Goal: Transaction & Acquisition: Purchase product/service

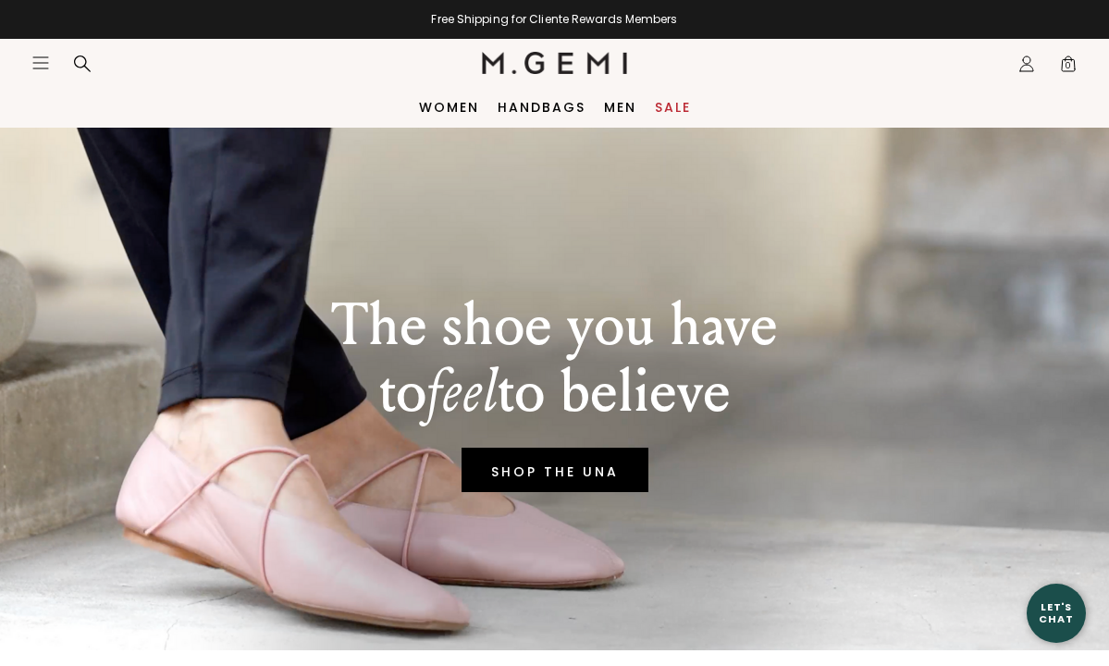
click at [668, 102] on link "Sale" at bounding box center [673, 107] width 36 height 15
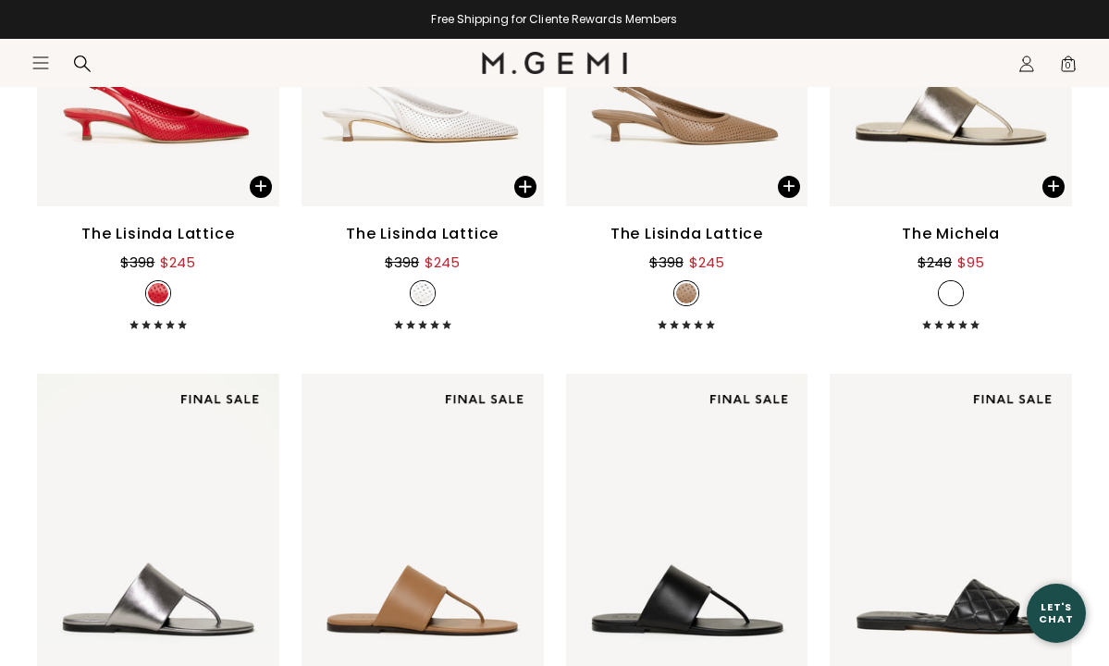
scroll to position [3192, 0]
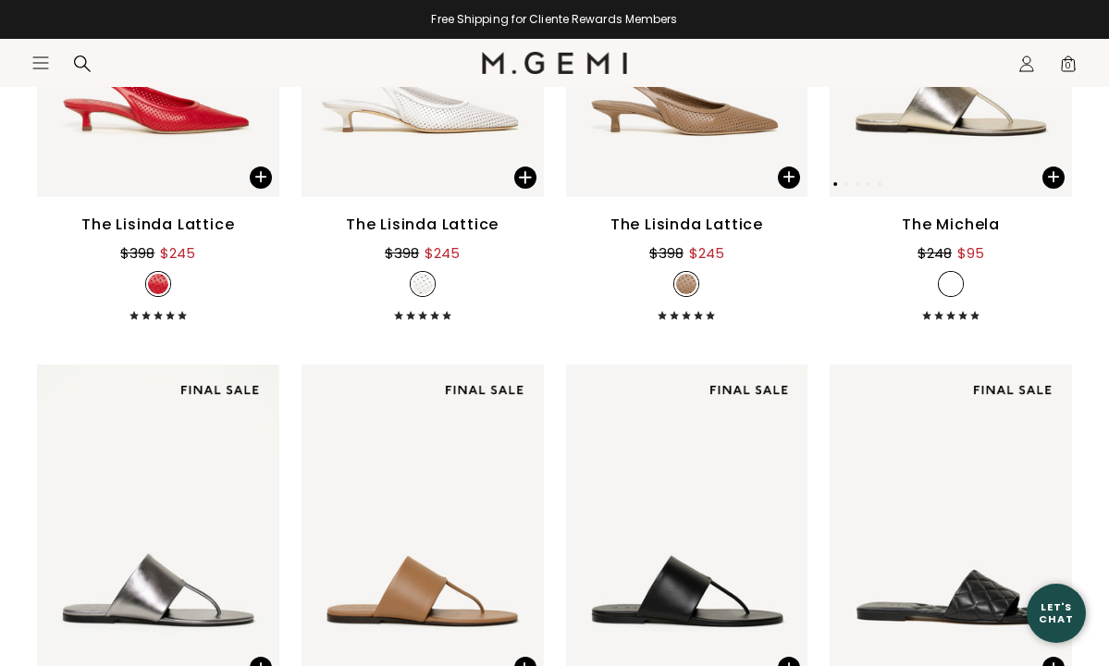
click at [930, 130] on img at bounding box center [950, 34] width 242 height 323
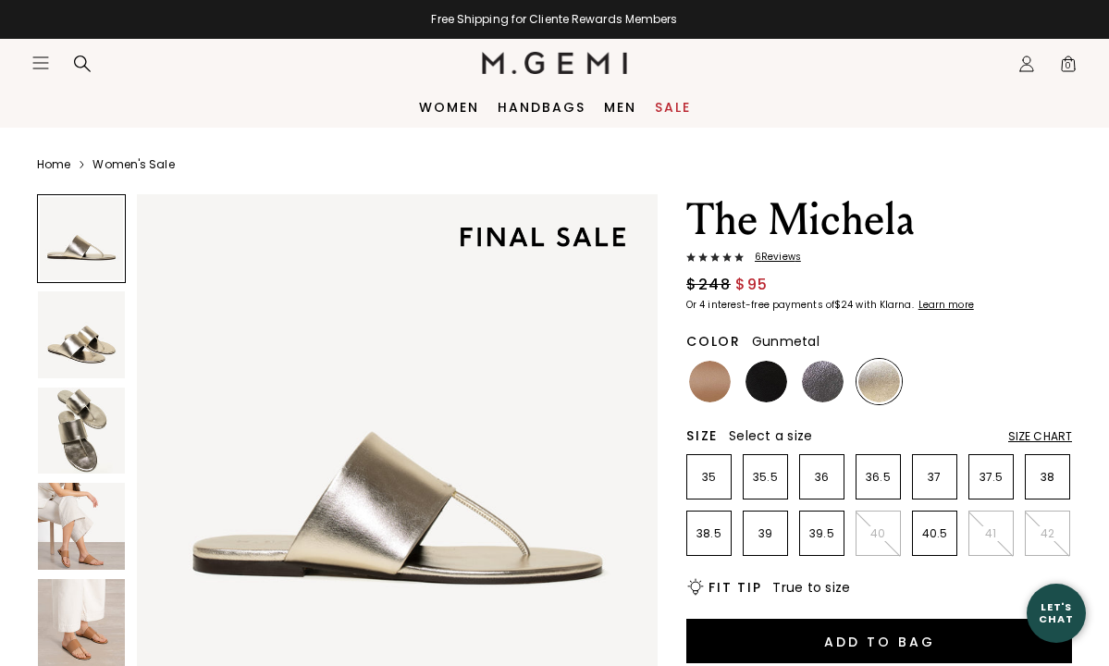
click at [812, 380] on img at bounding box center [823, 382] width 42 height 42
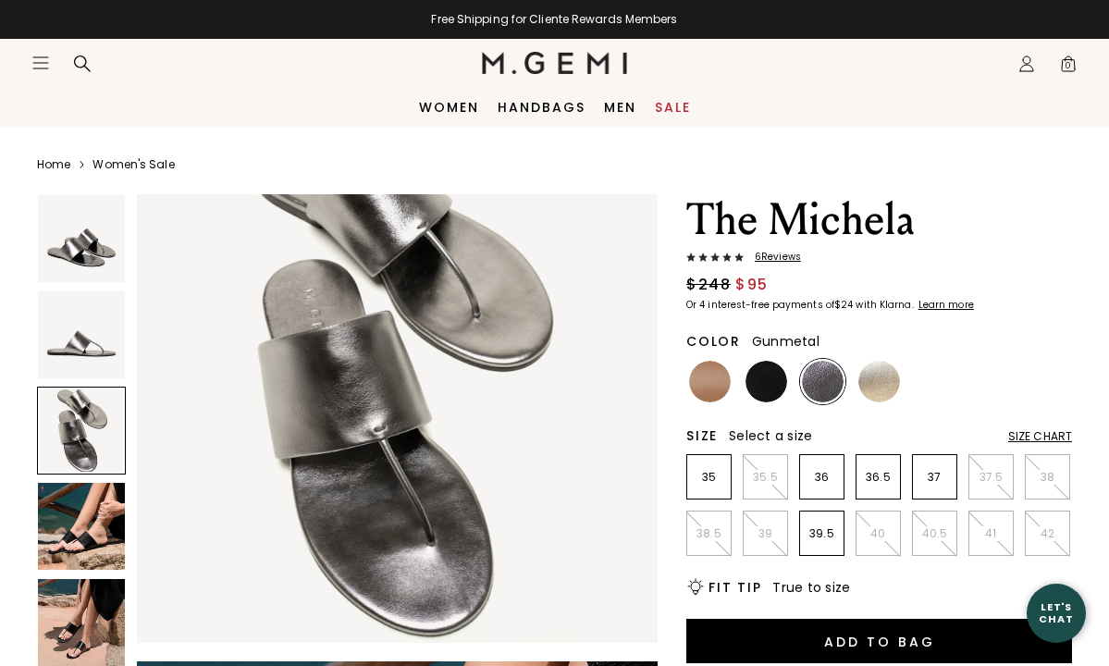
scroll to position [1148, 0]
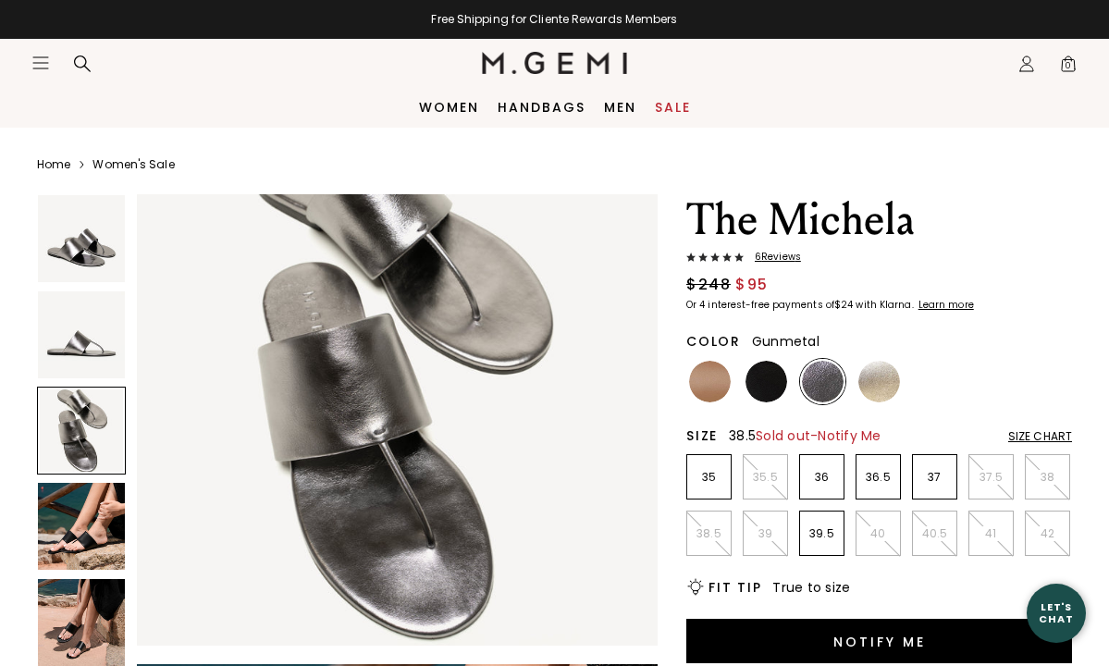
click at [698, 532] on p "38.5" at bounding box center [708, 533] width 43 height 15
click at [851, 428] on span "Notify Me" at bounding box center [848, 435] width 63 height 18
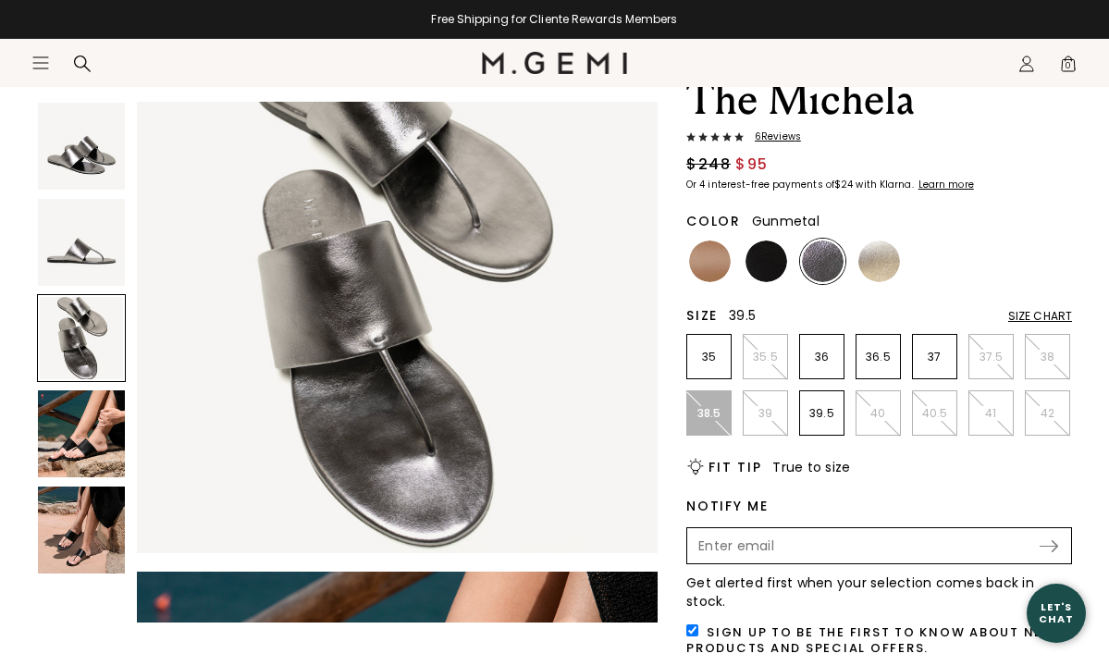
scroll to position [152, 0]
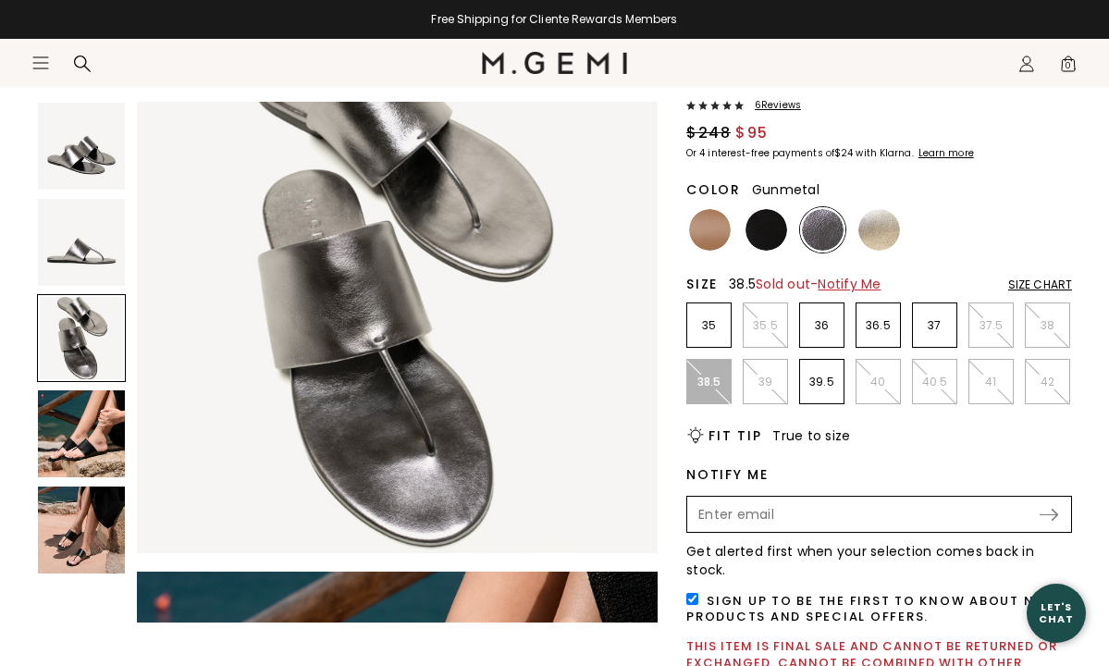
click at [739, 516] on input "Enter your email address to be notified when your selection is back in stock" at bounding box center [863, 513] width 349 height 31
type input "kgartdeco@comcast.net"
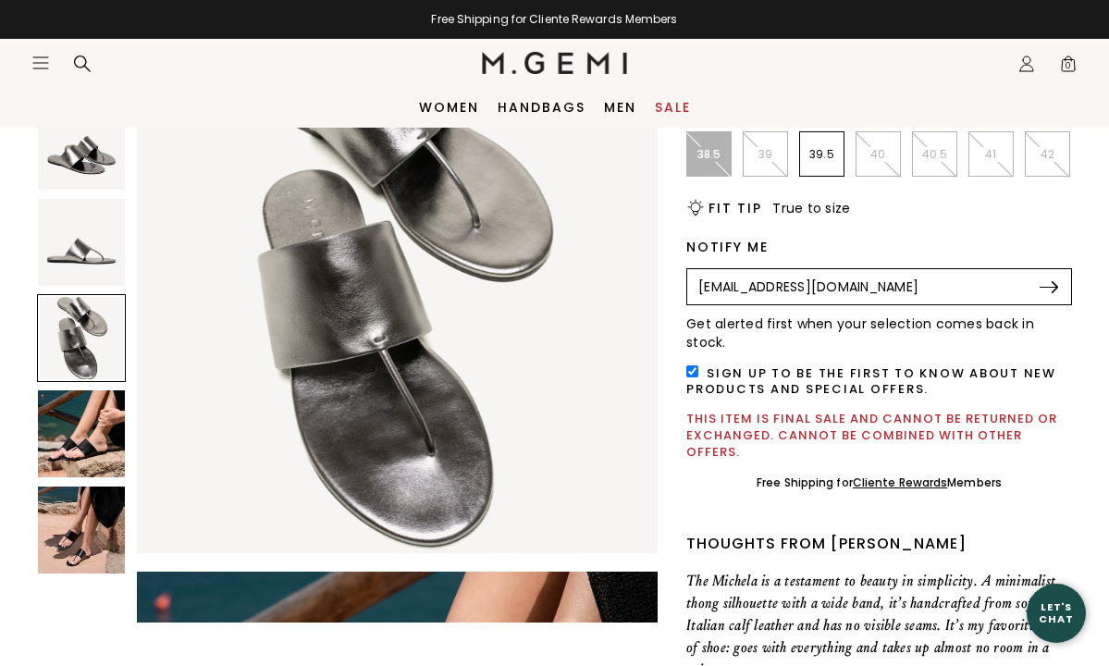
scroll to position [377, 0]
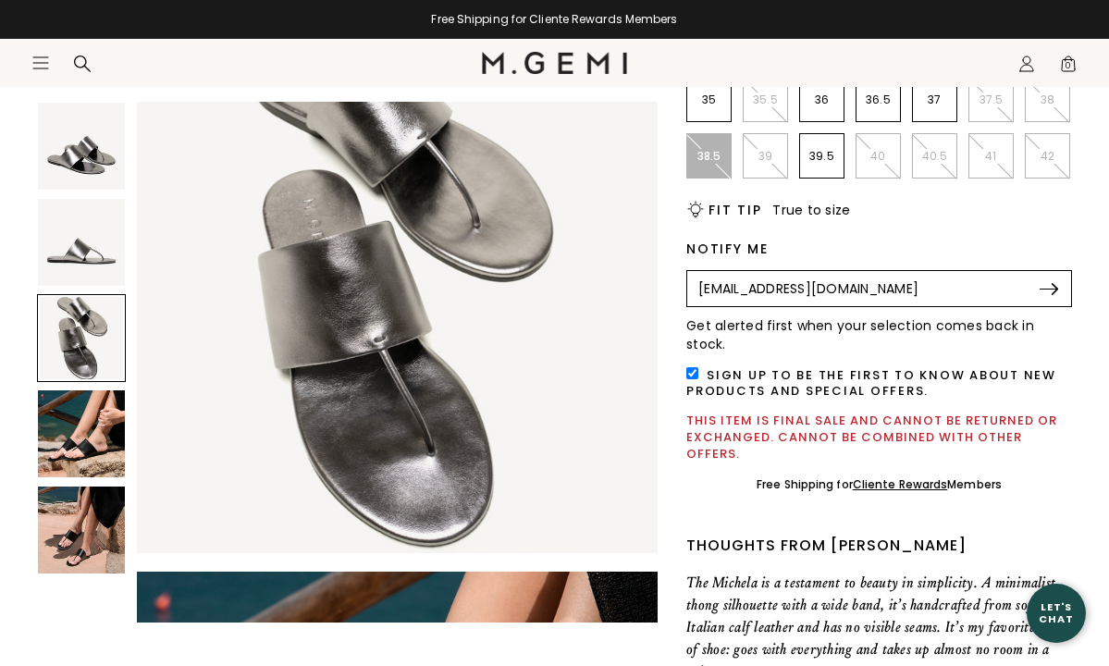
click at [1044, 283] on img at bounding box center [1048, 289] width 18 height 12
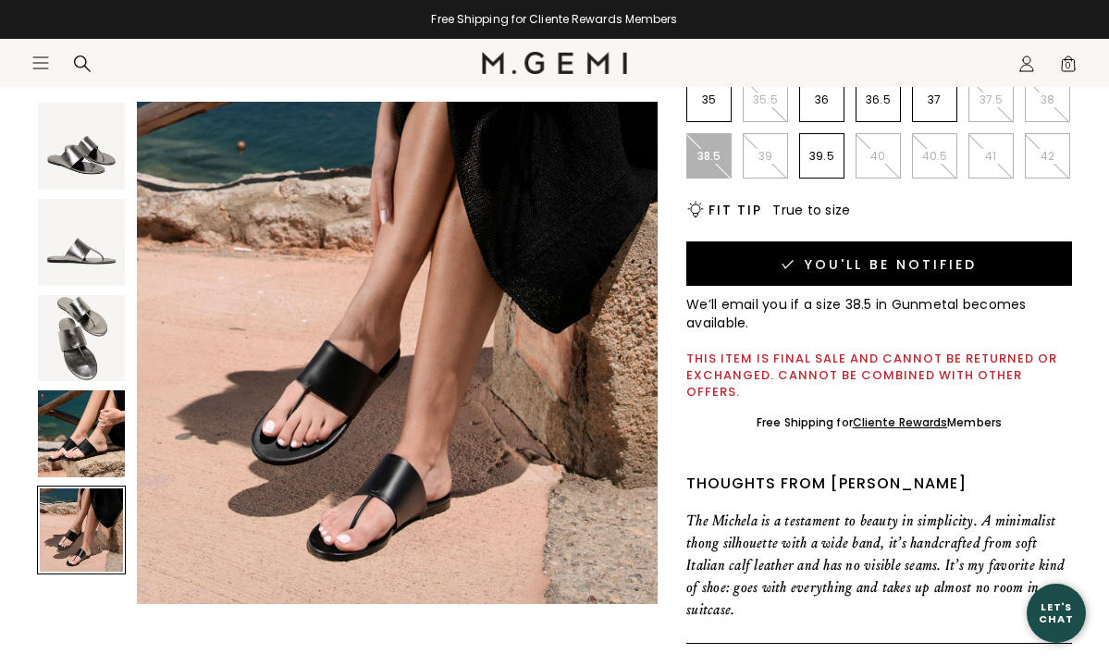
scroll to position [2176, 0]
